Goal: Use online tool/utility

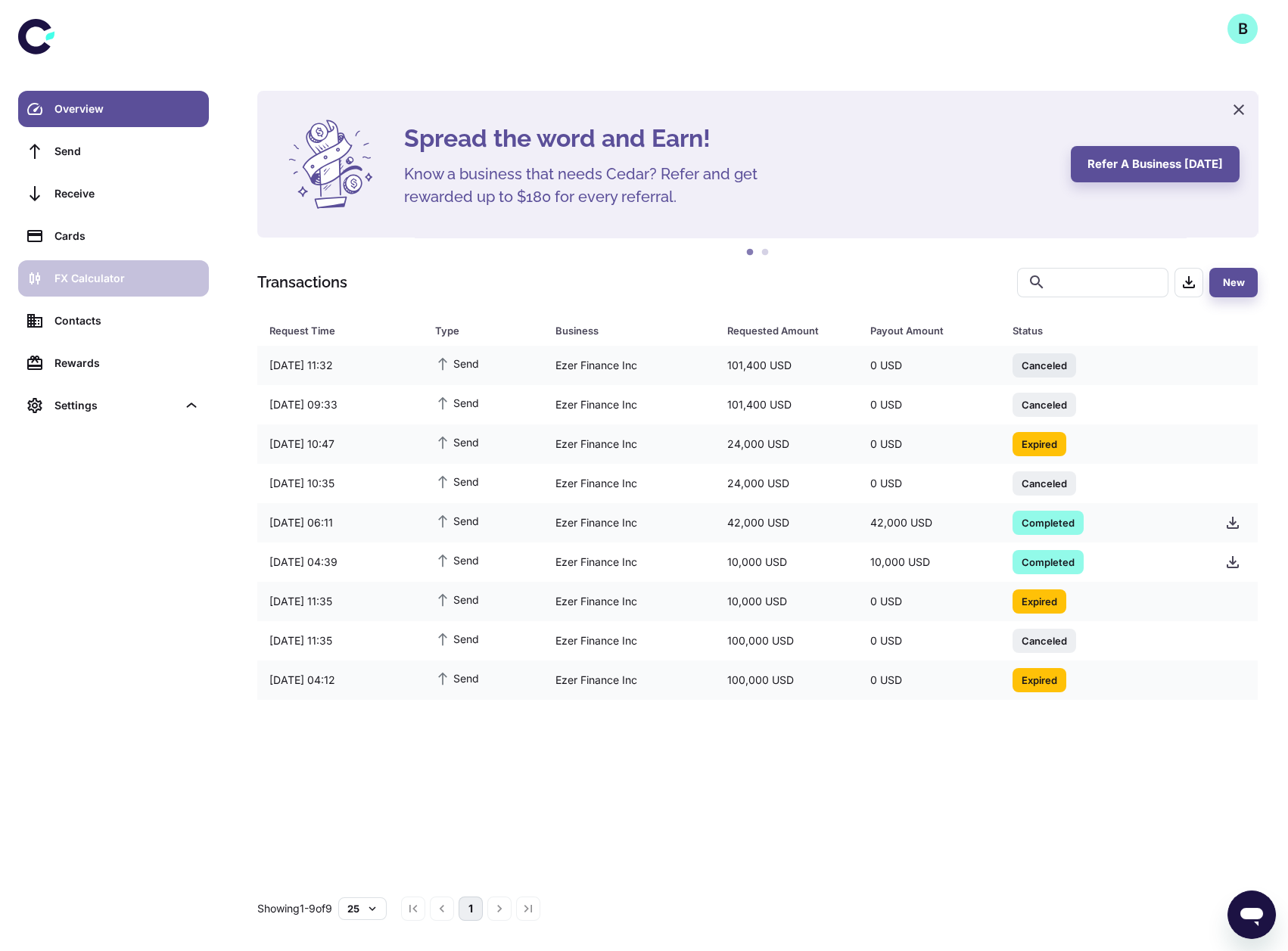
click at [125, 272] on div "FX Calculator" at bounding box center [127, 278] width 145 height 17
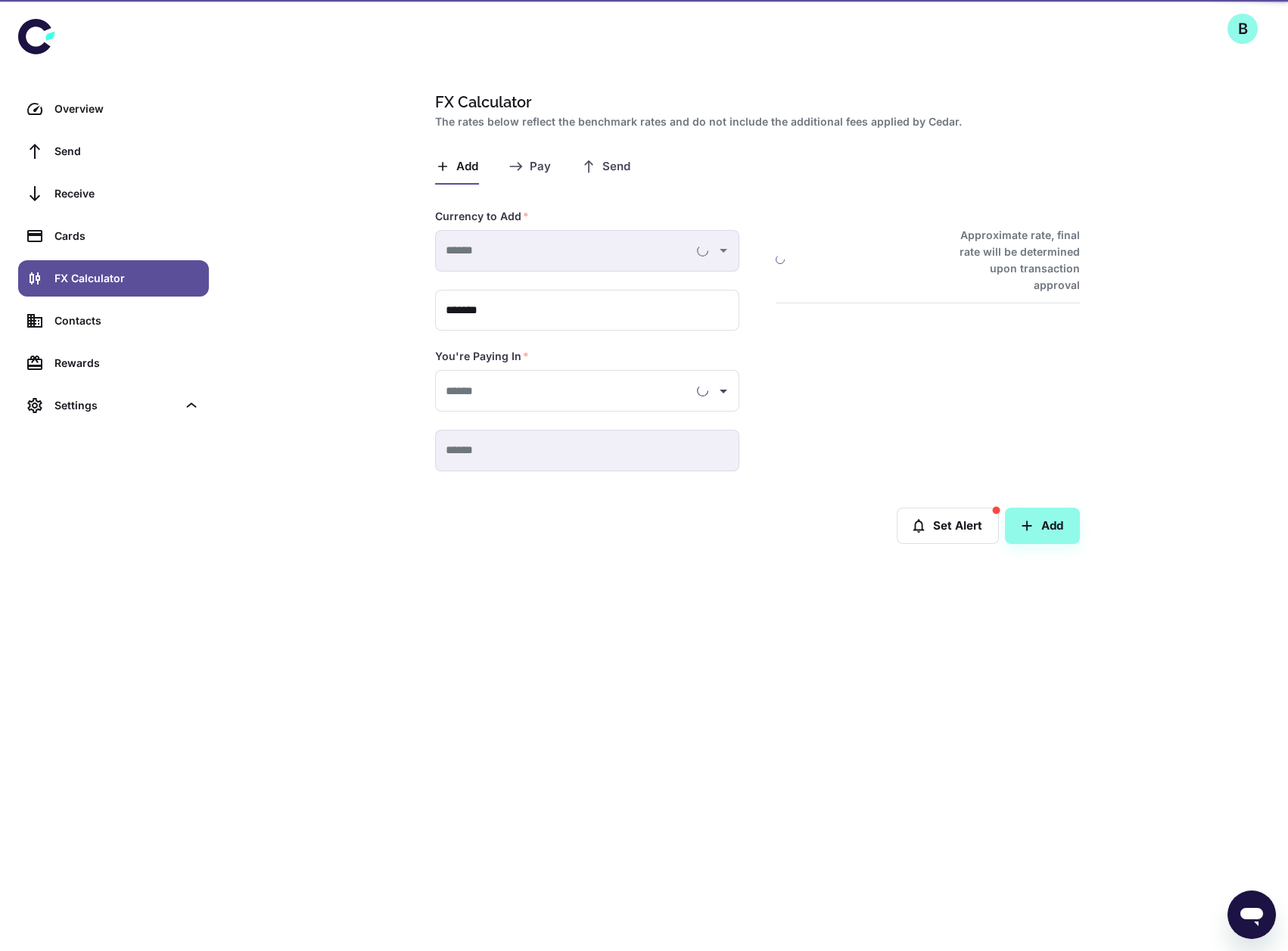
type input "**********"
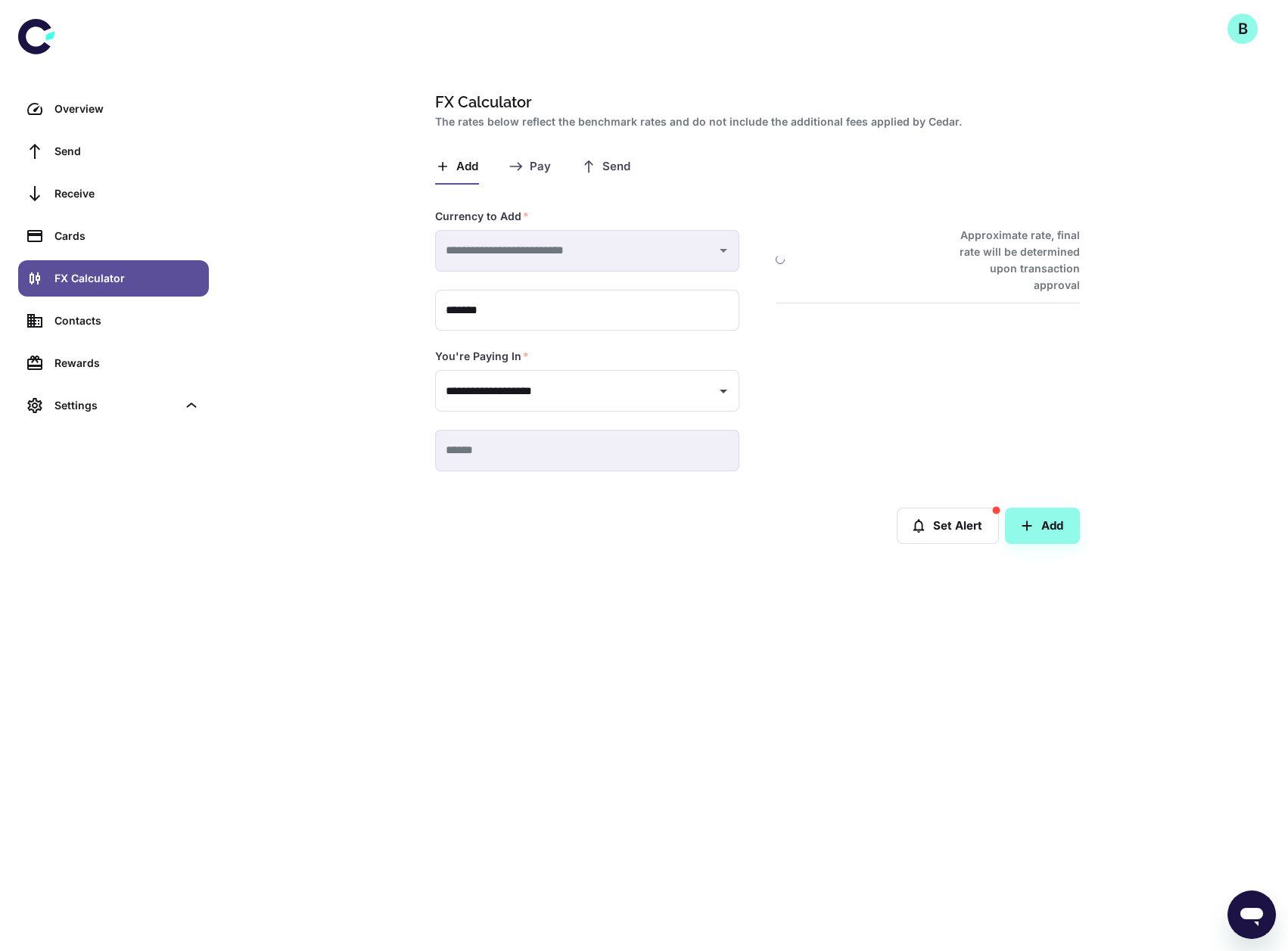
type input "**********"
